Goal: Task Accomplishment & Management: Use online tool/utility

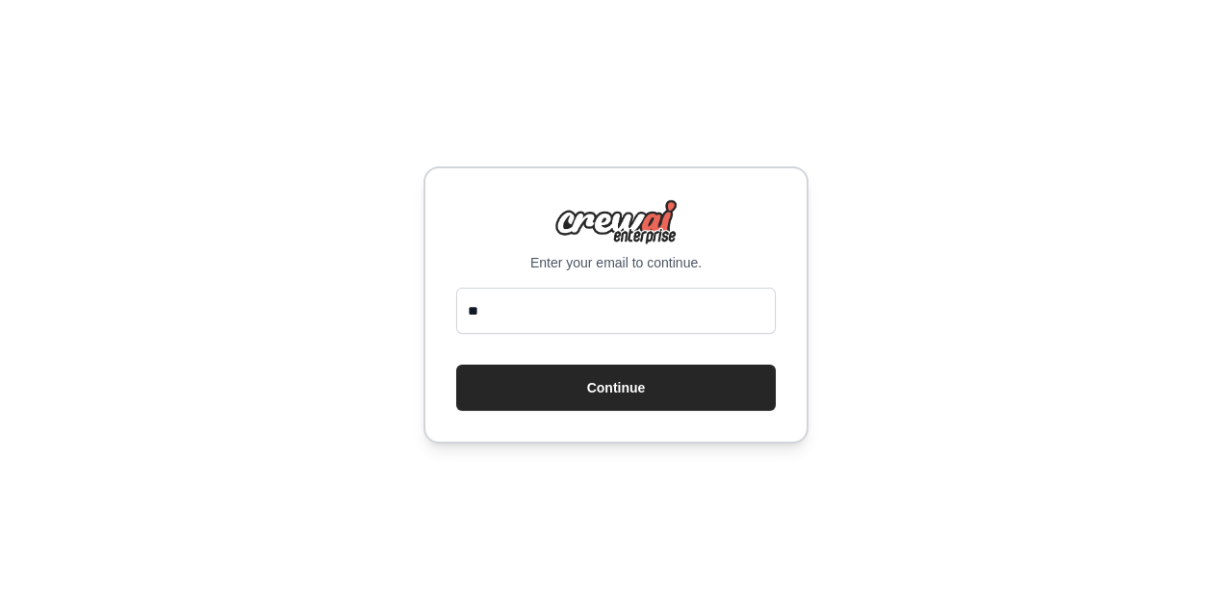
type input "*"
click at [631, 306] on input "email" at bounding box center [616, 311] width 320 height 46
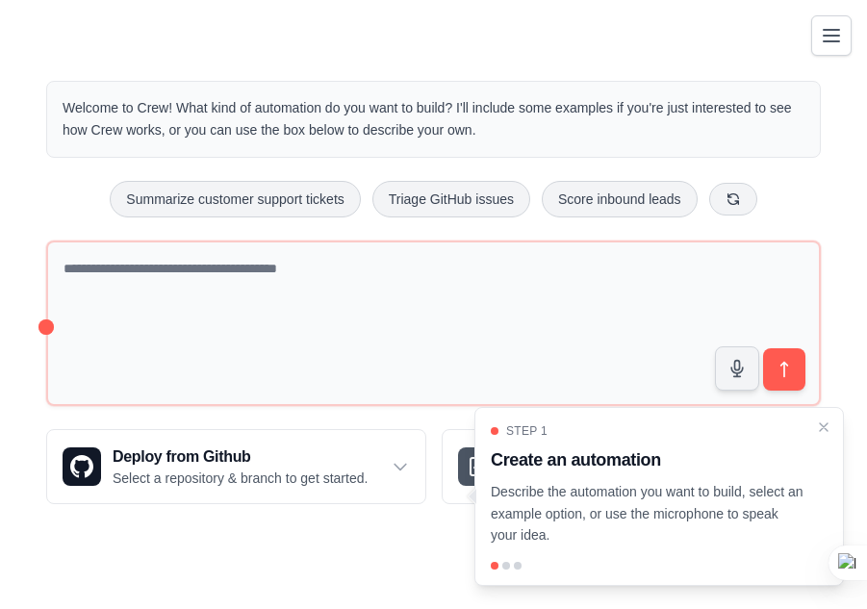
click at [841, 368] on div "Welcome to Crew! What kind of automation do you want to build? I'll include som…" at bounding box center [433, 292] width 821 height 485
click at [843, 289] on div "Welcome to Crew! What kind of automation do you want to build? I'll include som…" at bounding box center [433, 292] width 821 height 485
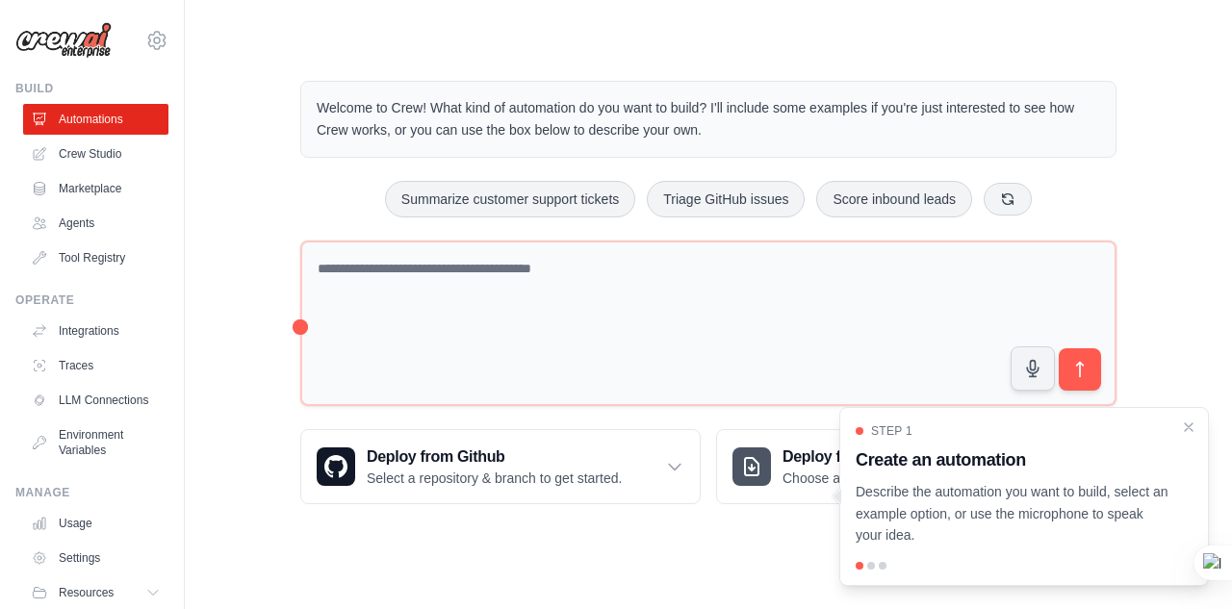
drag, startPoint x: 1036, startPoint y: 34, endPoint x: 635, endPoint y: 38, distance: 401.3
click at [629, 39] on main "Welcome to Crew! What kind of automation do you want to build? I'll include som…" at bounding box center [708, 277] width 1047 height 554
click at [1156, 264] on div "Welcome to Crew! What kind of automation do you want to build? I'll include som…" at bounding box center [708, 292] width 985 height 485
click at [265, 582] on body "[EMAIL_ADDRESS][DOMAIN_NAME] Settings Build Automations Crew Studio" at bounding box center [616, 304] width 1232 height 609
click at [233, 320] on div "Welcome to Crew! What kind of automation do you want to build? I'll include som…" at bounding box center [708, 292] width 985 height 485
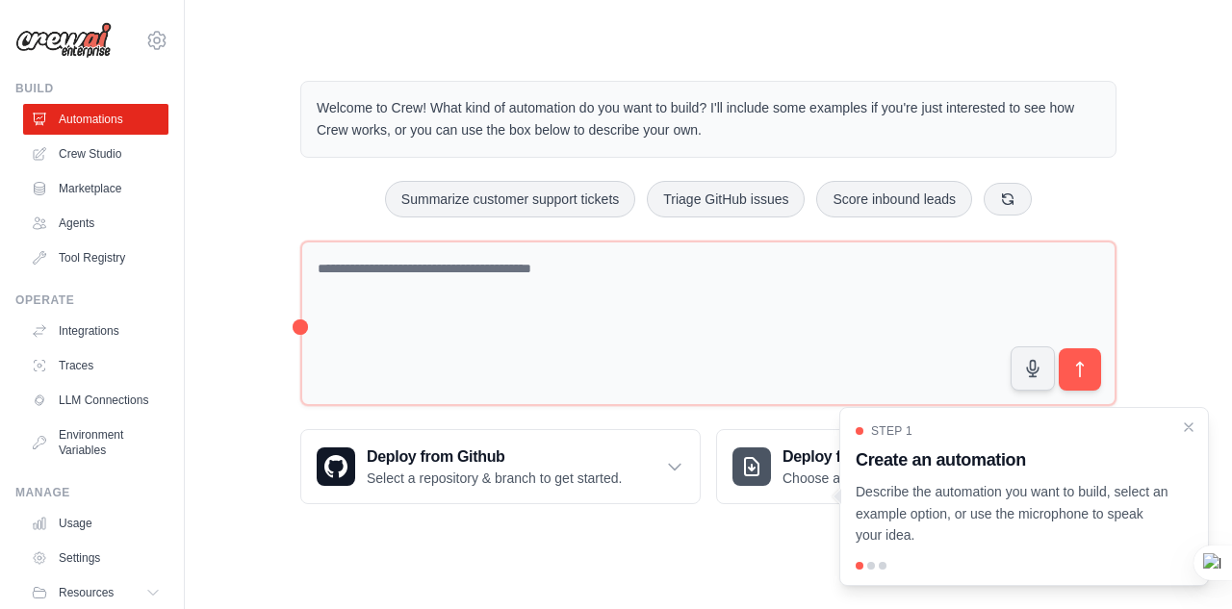
click at [225, 179] on div "Welcome to Crew! What kind of automation do you want to build? I'll include som…" at bounding box center [708, 292] width 985 height 485
click at [225, 178] on div "Welcome to Crew! What kind of automation do you want to build? I'll include som…" at bounding box center [708, 292] width 985 height 485
click at [97, 254] on link "Tool Registry" at bounding box center [97, 258] width 145 height 31
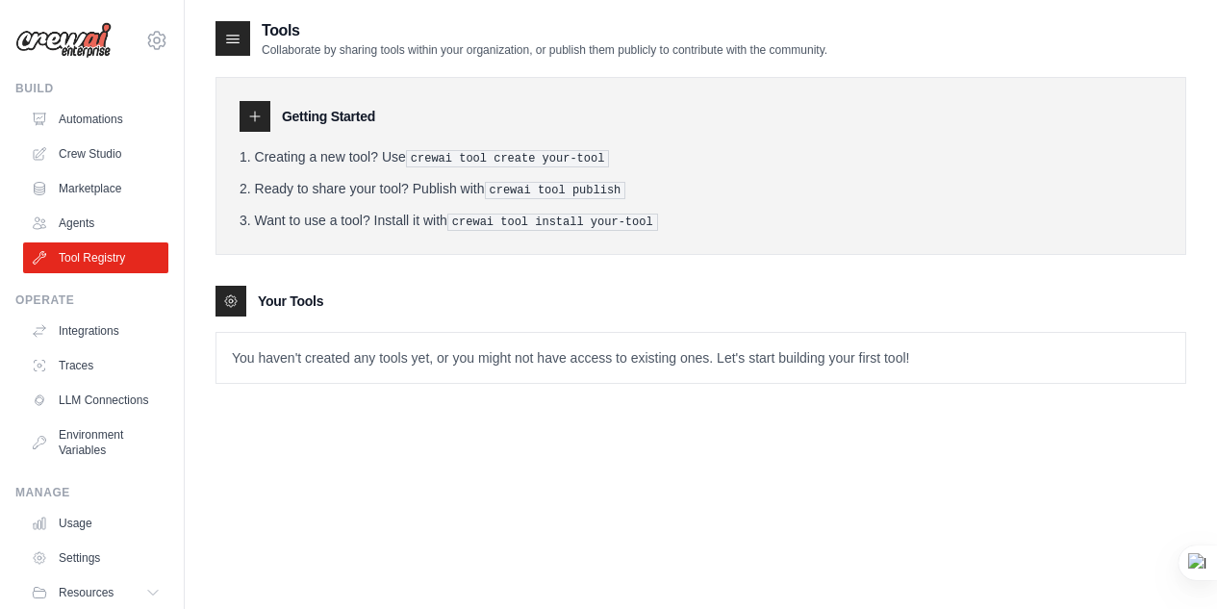
click at [261, 508] on div "Tools Collaborate by sharing tools within your organization, or publish them pu…" at bounding box center [701, 323] width 971 height 609
click at [85, 144] on link "Crew Studio" at bounding box center [97, 154] width 145 height 31
